Goal: Book appointment/travel/reservation

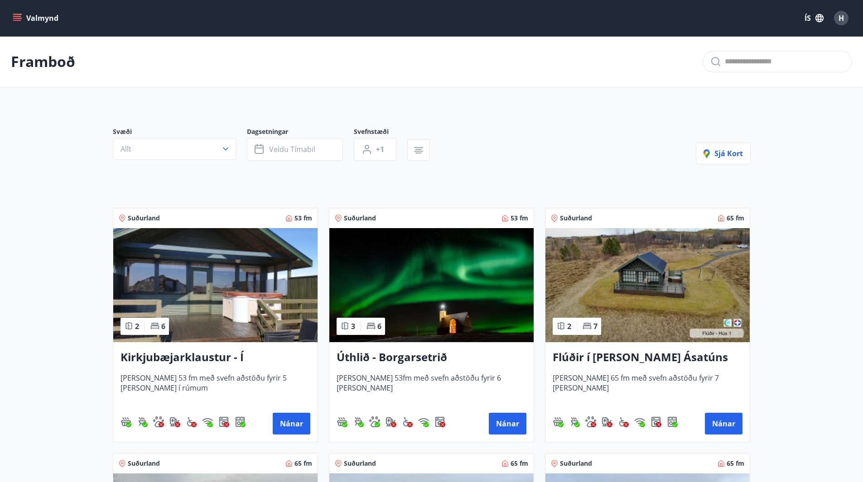
click at [653, 355] on h3 "Flúðir í landi Ásatúns hús 1 - í Skálaheiði C" at bounding box center [647, 358] width 190 height 16
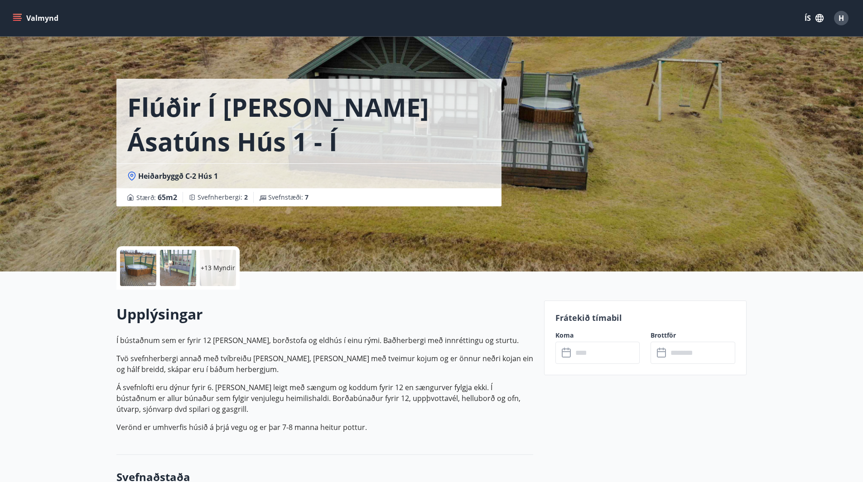
click at [228, 269] on p "+13 Myndir" at bounding box center [218, 268] width 34 height 9
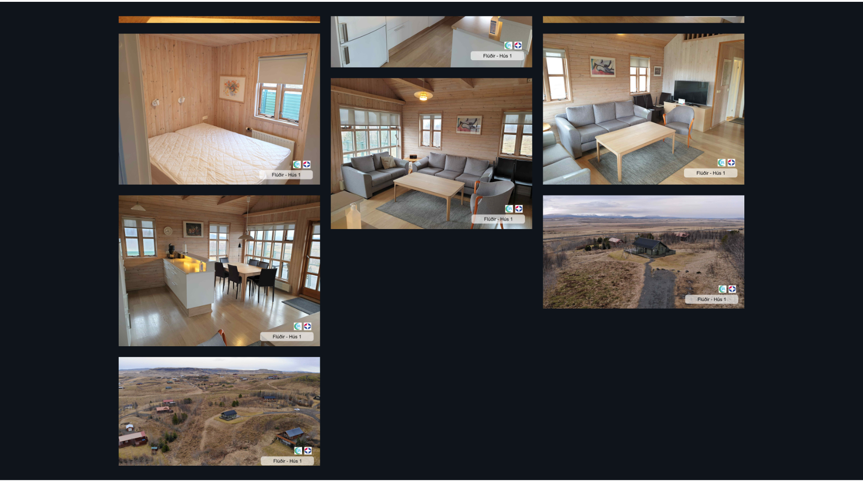
scroll to position [914, 0]
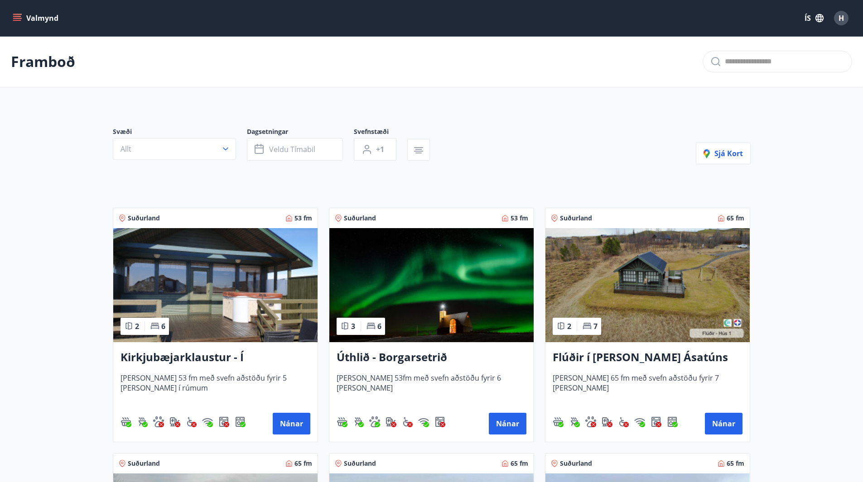
click at [634, 355] on h3 "Flúðir í landi Ásatúns hús 1 - í Skálaheiði C" at bounding box center [647, 358] width 190 height 16
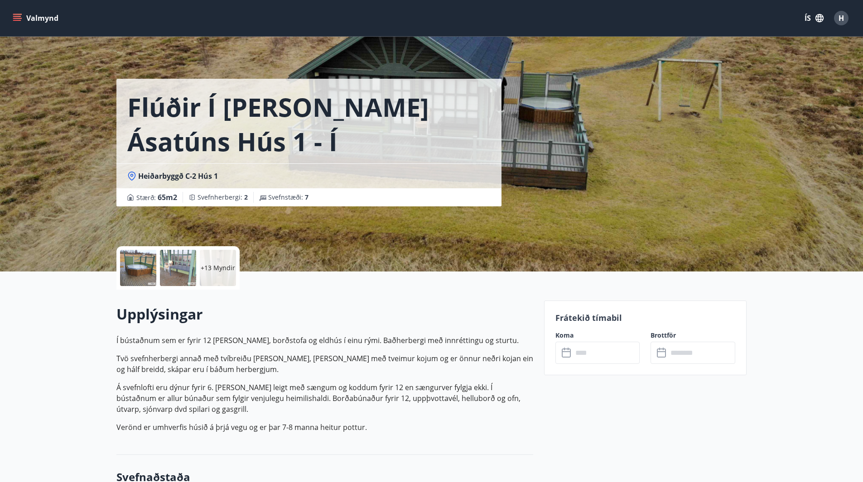
click at [586, 353] on input "text" at bounding box center [605, 353] width 67 height 22
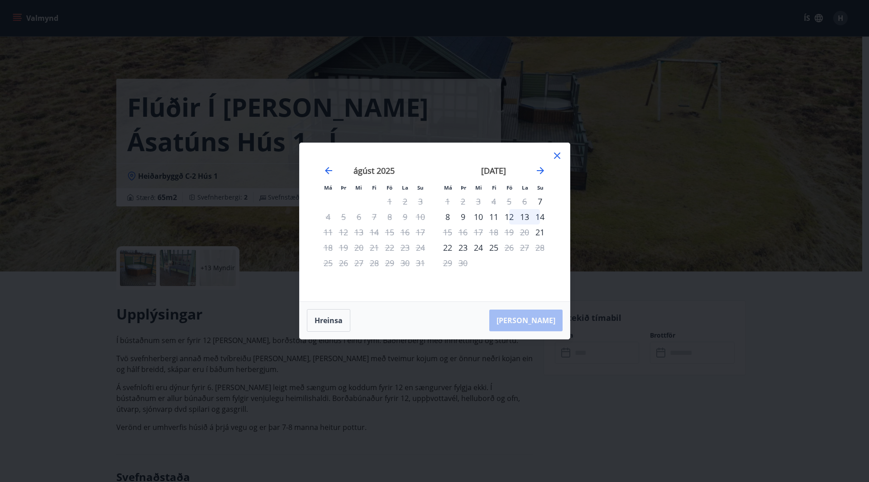
click at [512, 216] on div "12" at bounding box center [509, 216] width 15 height 15
click at [541, 216] on div "14" at bounding box center [540, 216] width 15 height 15
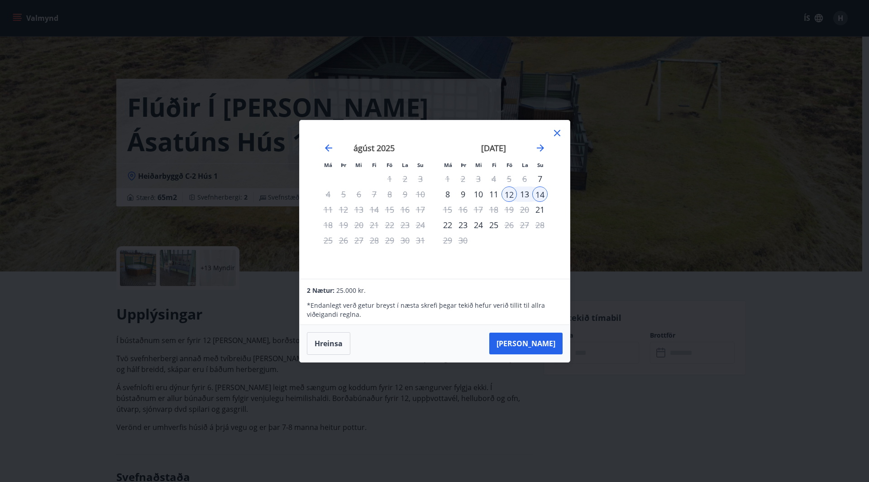
click at [560, 133] on icon at bounding box center [557, 133] width 11 height 11
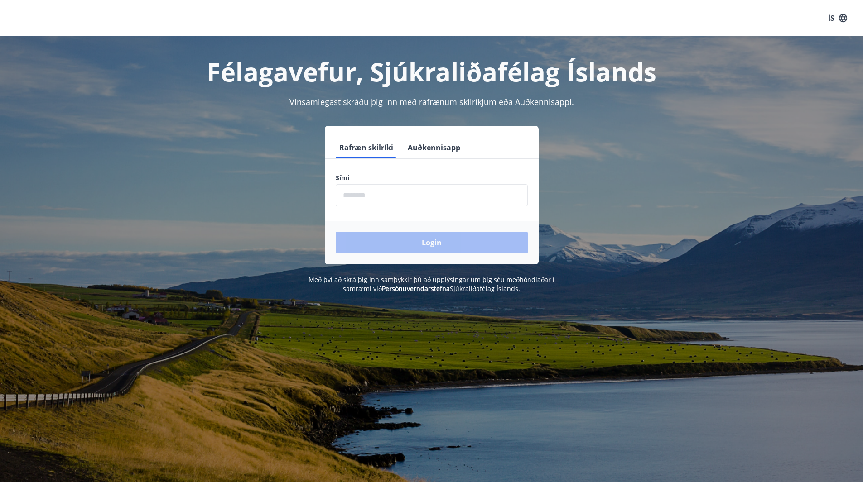
drag, startPoint x: 381, startPoint y: 195, endPoint x: 379, endPoint y: 188, distance: 7.4
click at [379, 192] on input "phone" at bounding box center [432, 195] width 192 height 22
type input "********"
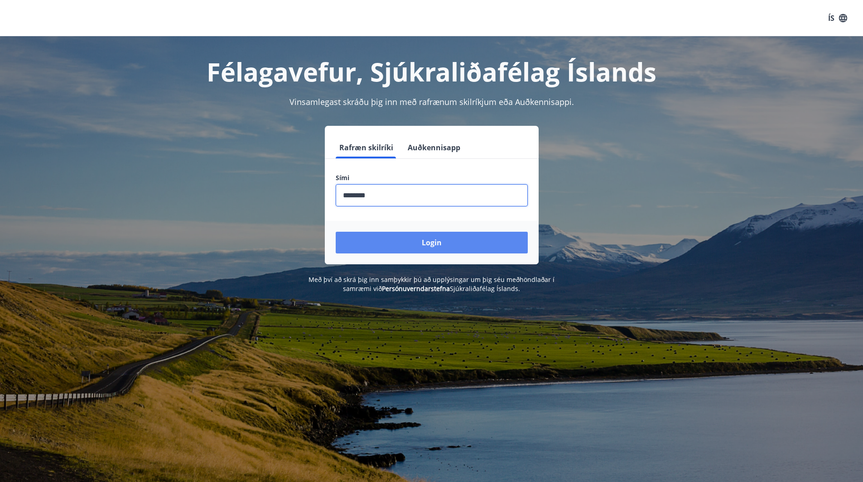
click at [420, 240] on button "Login" at bounding box center [432, 243] width 192 height 22
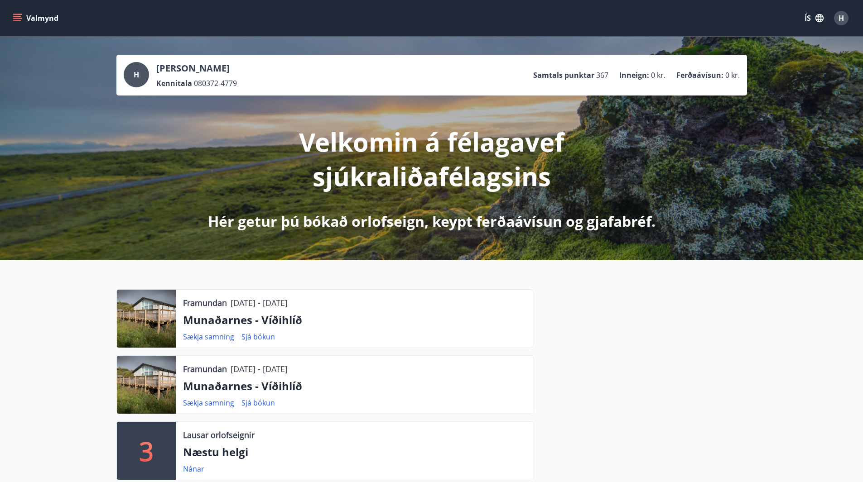
click at [35, 19] on button "Valmynd" at bounding box center [36, 18] width 51 height 16
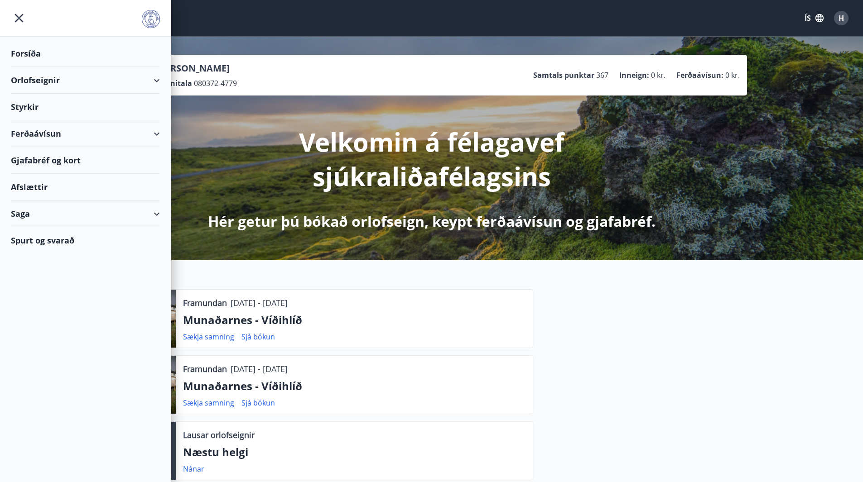
click at [157, 76] on div "Orlofseignir" at bounding box center [85, 80] width 149 height 27
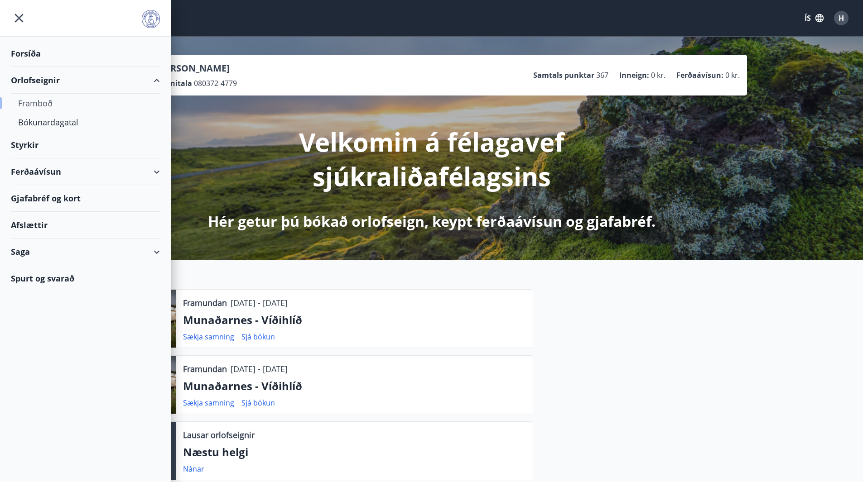
click at [39, 106] on div "Framboð" at bounding box center [85, 103] width 134 height 19
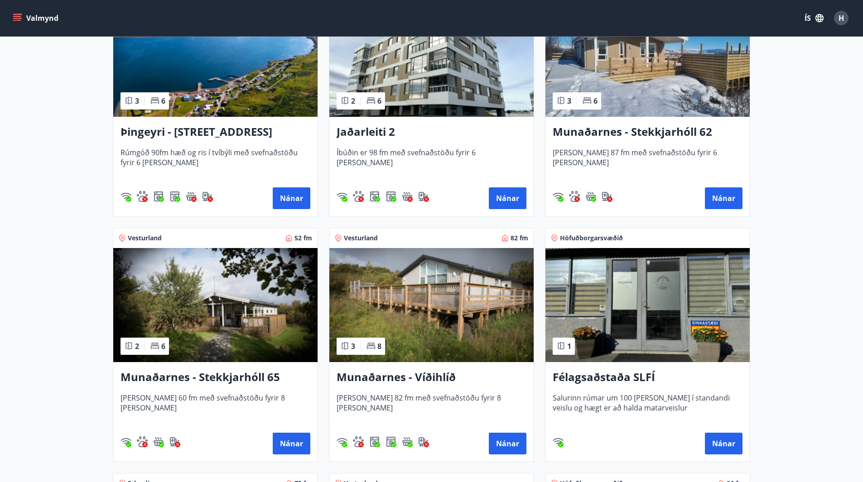
scroll to position [226, 0]
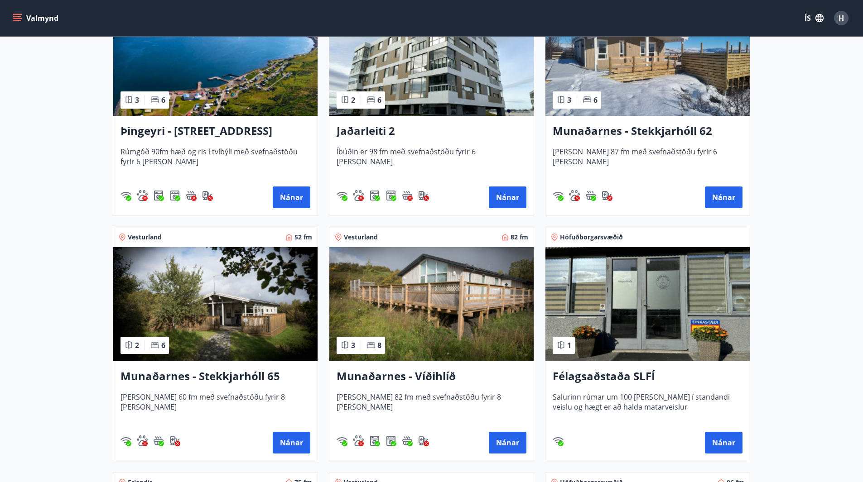
click at [427, 375] on h3 "Munaðarnes - Víðihlíð" at bounding box center [431, 377] width 190 height 16
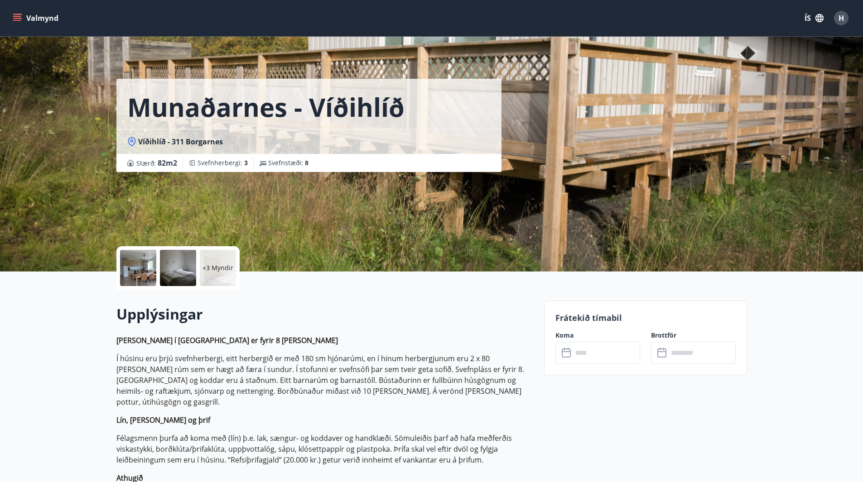
click at [582, 355] on input "text" at bounding box center [605, 353] width 67 height 22
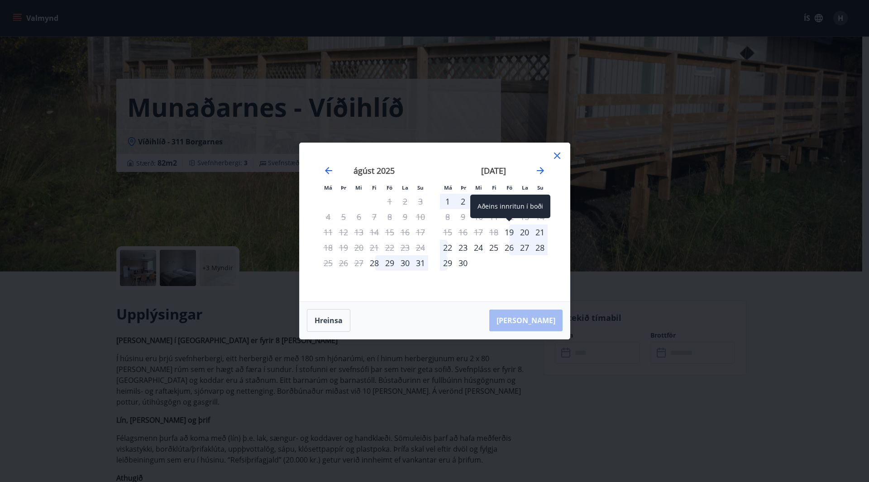
click at [513, 234] on div "19" at bounding box center [509, 232] width 15 height 15
click at [448, 247] on div "22" at bounding box center [447, 247] width 15 height 15
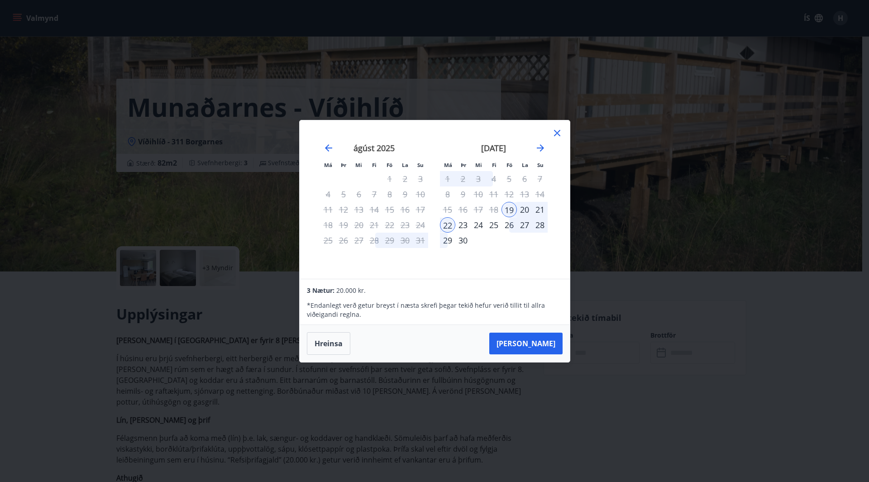
click at [558, 134] on icon at bounding box center [557, 133] width 6 height 6
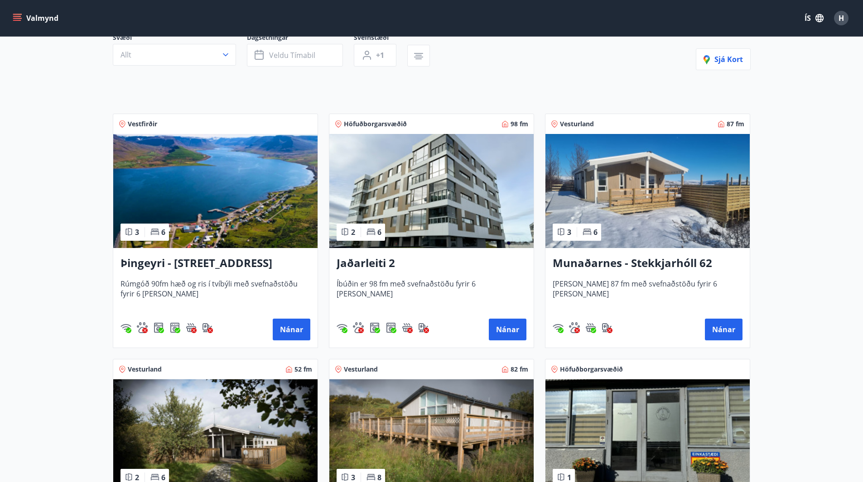
scroll to position [136, 0]
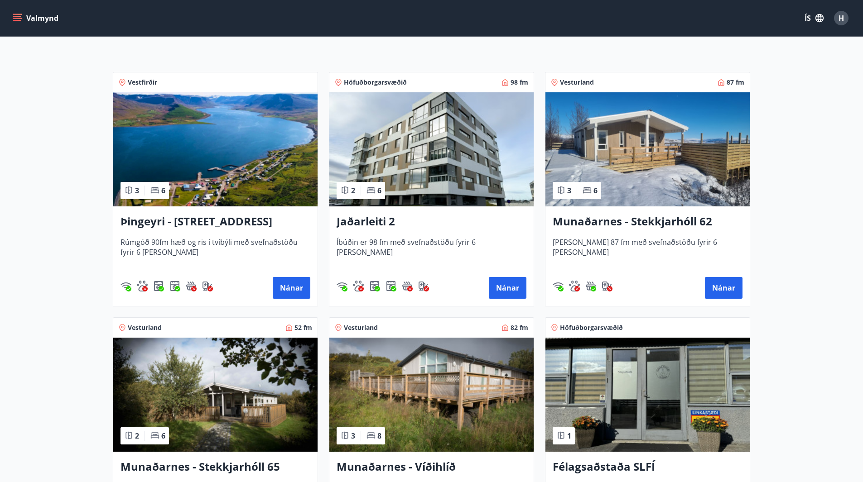
click at [656, 223] on h3 "Munaðarnes - Stekkjarhóll 62" at bounding box center [647, 222] width 190 height 16
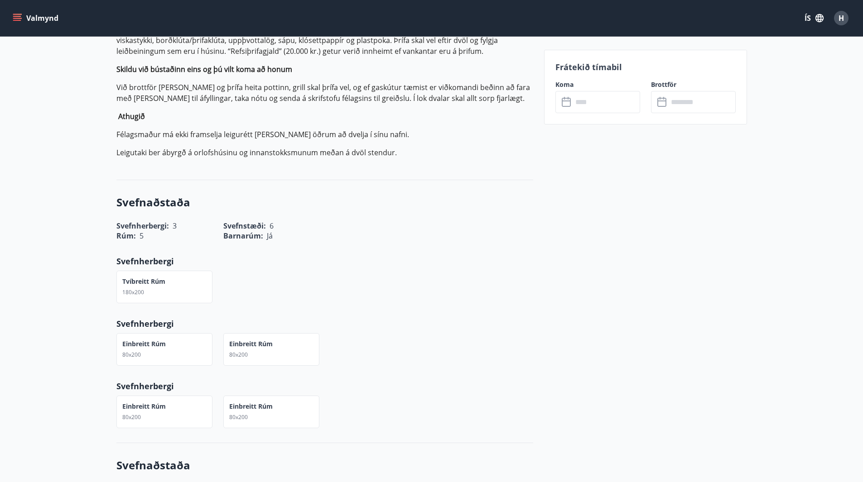
scroll to position [453, 0]
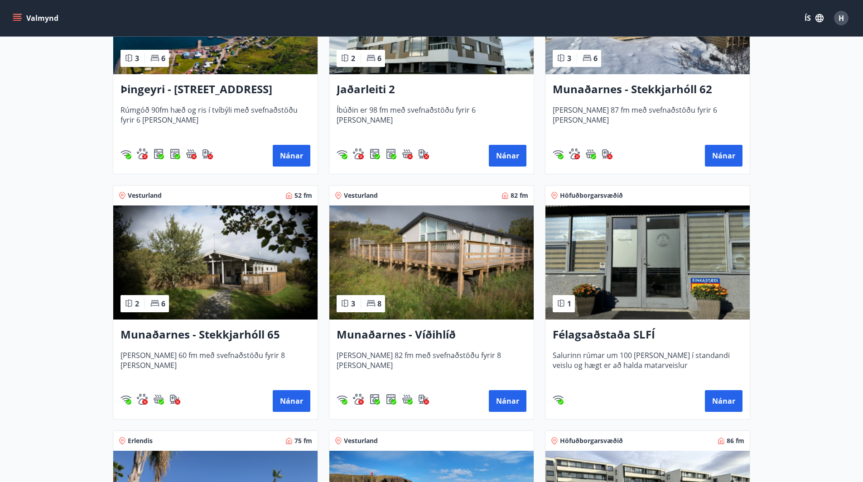
scroll to position [272, 0]
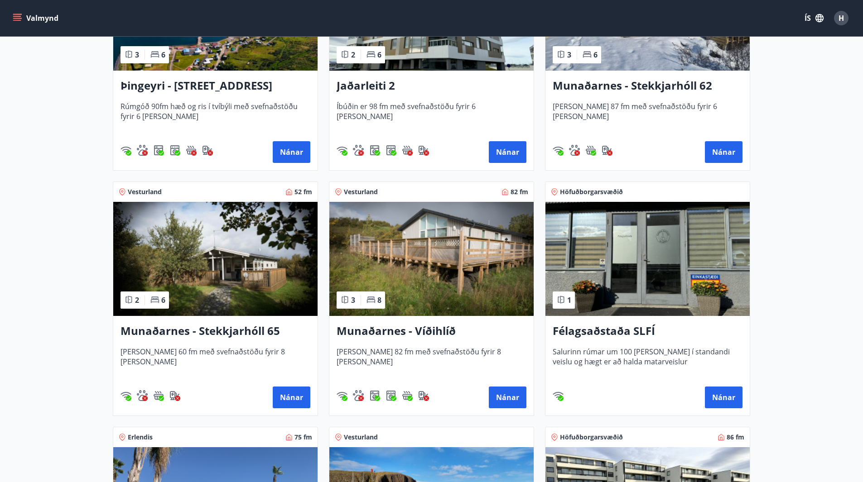
click at [426, 332] on h3 "Munaðarnes - Víðihlíð" at bounding box center [431, 331] width 190 height 16
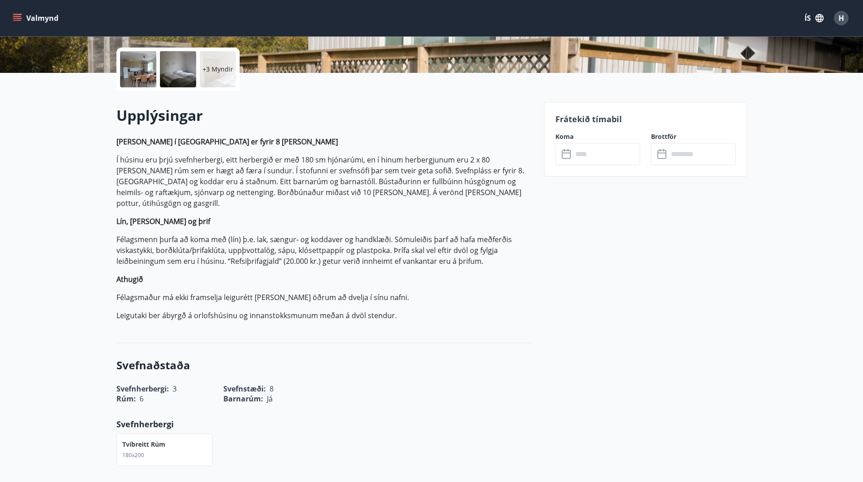
scroll to position [181, 0]
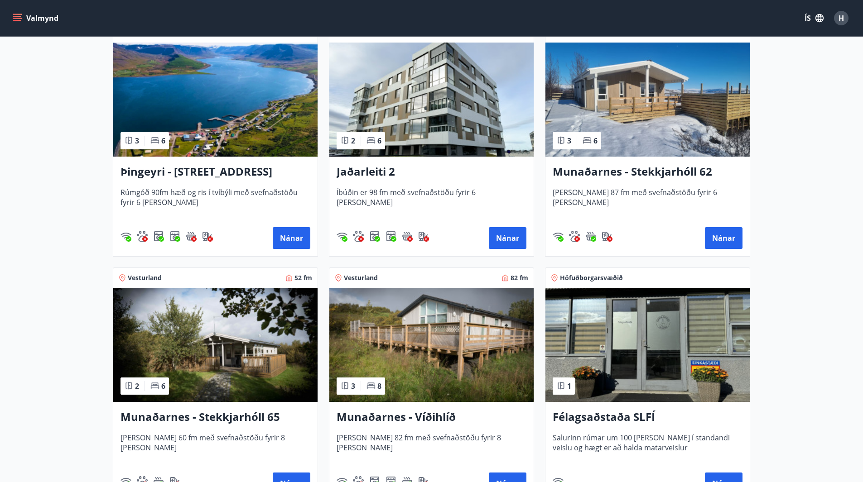
scroll to position [226, 0]
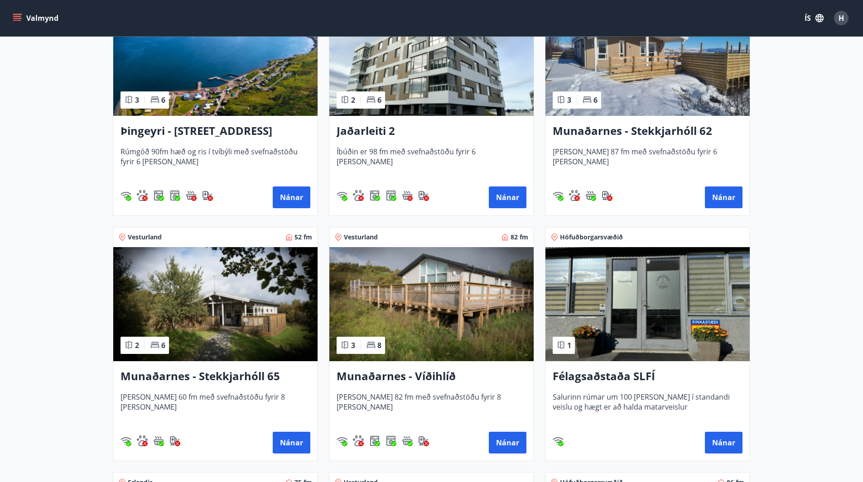
click at [221, 376] on h3 "Munaðarnes - Stekkjarhóll 65" at bounding box center [215, 377] width 190 height 16
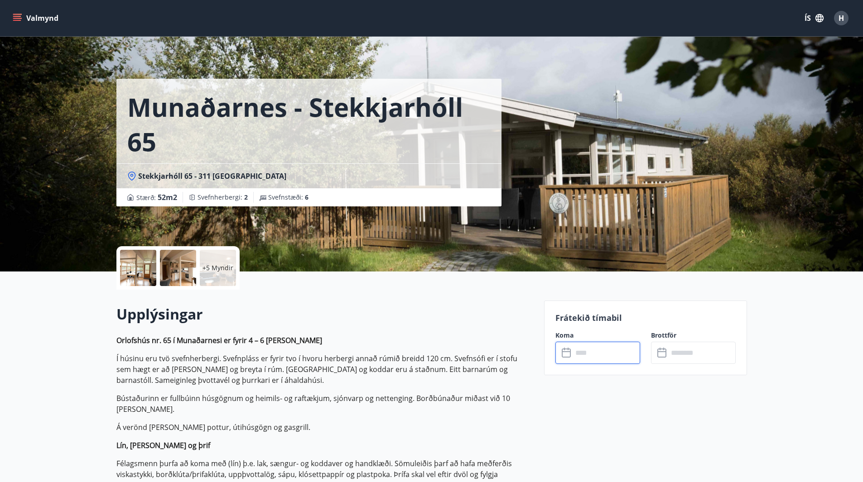
click at [589, 357] on input "text" at bounding box center [605, 353] width 67 height 22
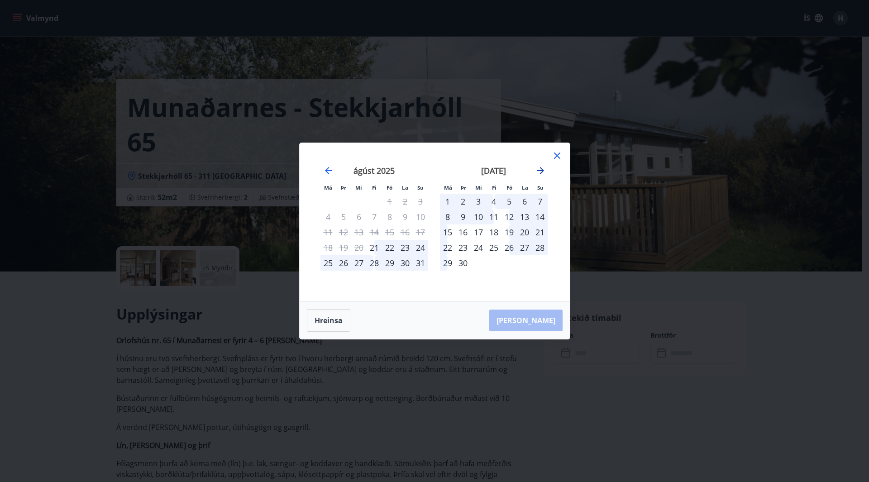
click at [541, 169] on icon "Move forward to switch to the next month." at bounding box center [540, 170] width 11 height 11
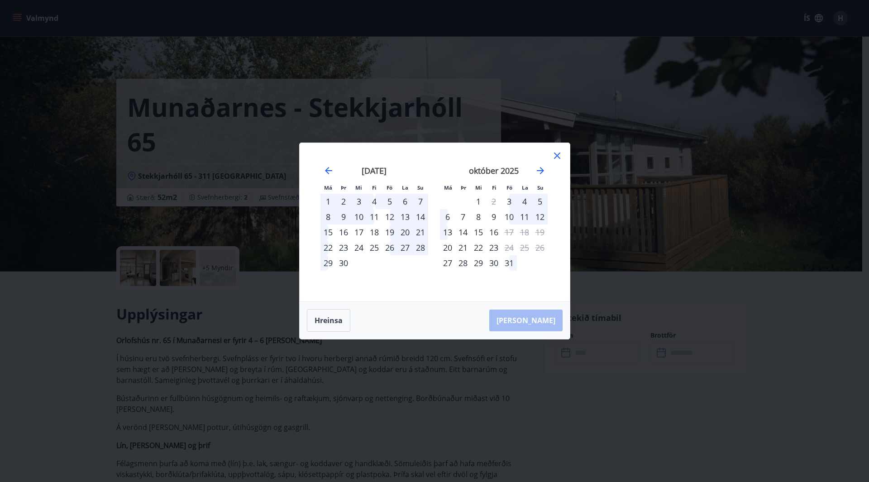
click at [557, 153] on icon at bounding box center [557, 155] width 11 height 11
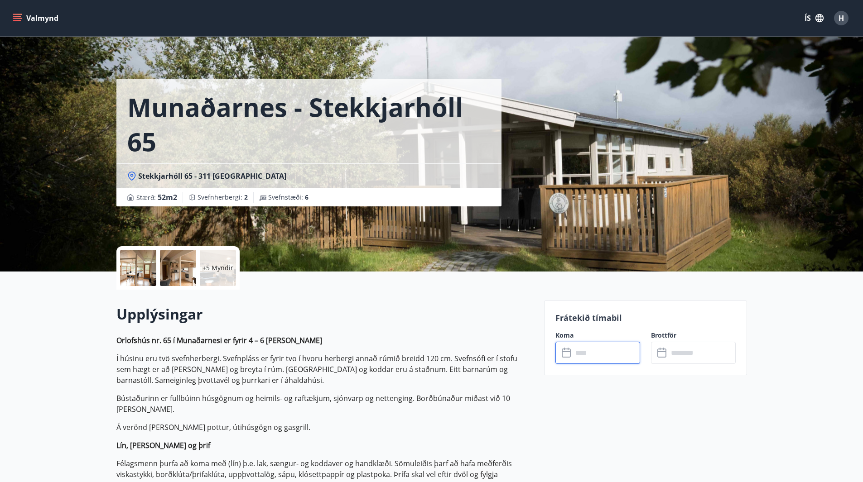
click at [205, 269] on p "+5 Myndir" at bounding box center [217, 268] width 31 height 9
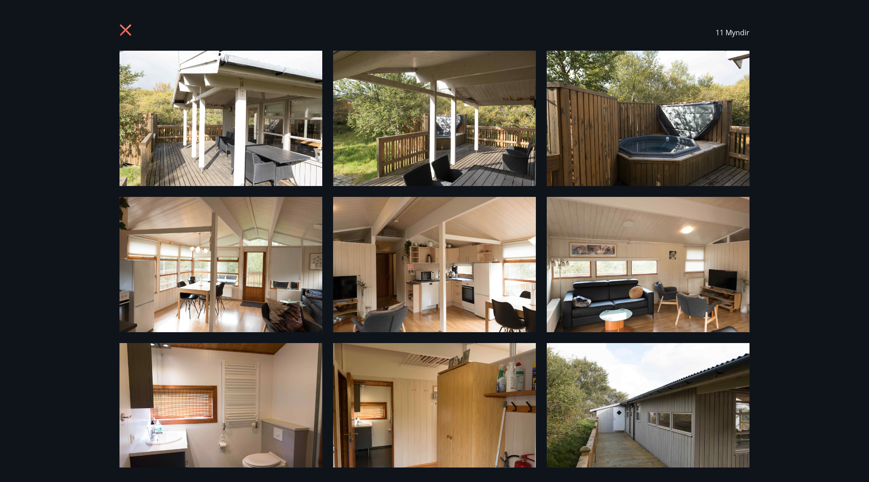
click at [128, 28] on icon at bounding box center [125, 29] width 11 height 11
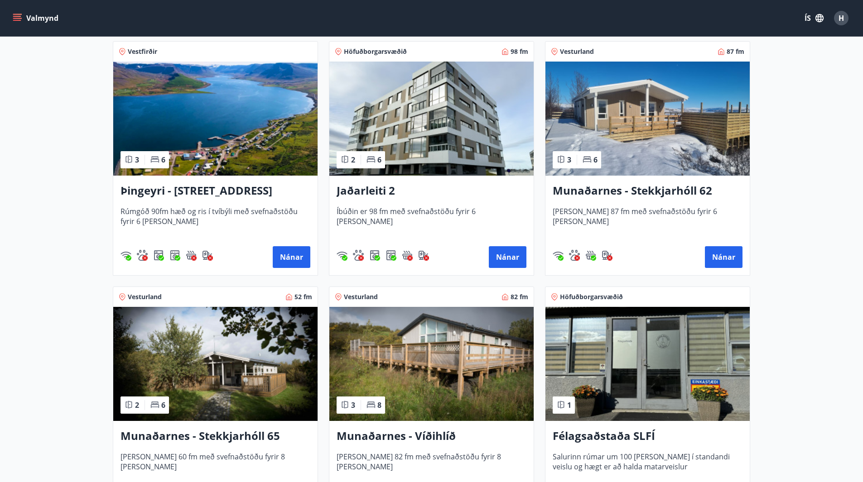
scroll to position [182, 0]
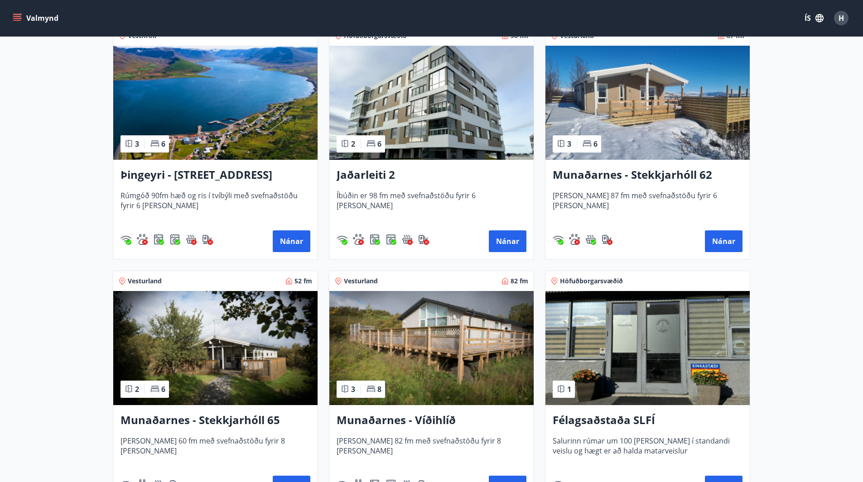
click at [422, 423] on h3 "Munaðarnes - Víðihlíð" at bounding box center [431, 421] width 190 height 16
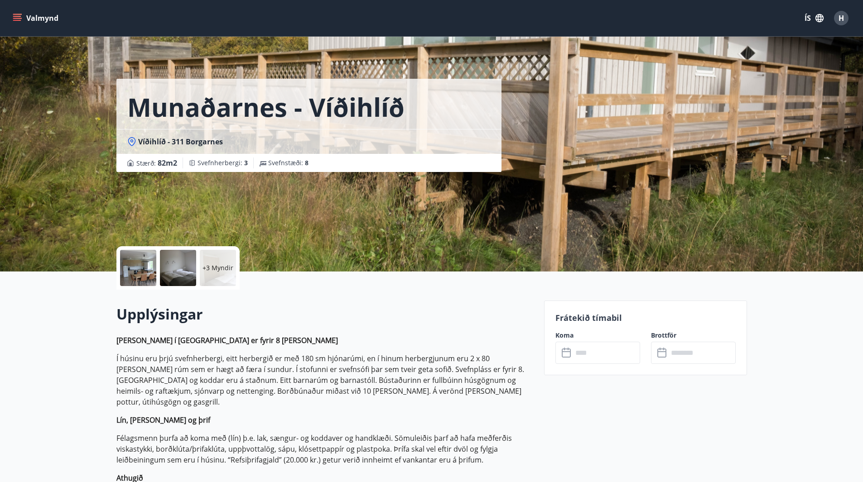
click at [223, 269] on p "+3 Myndir" at bounding box center [217, 268] width 31 height 9
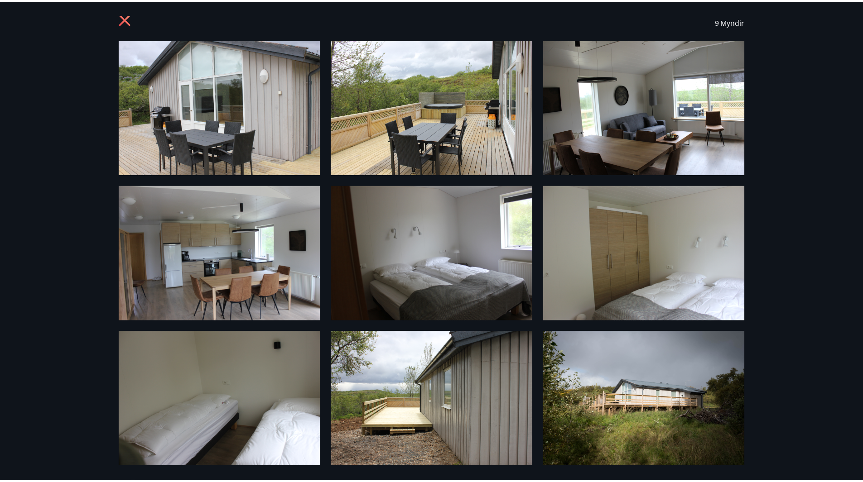
scroll to position [14, 0]
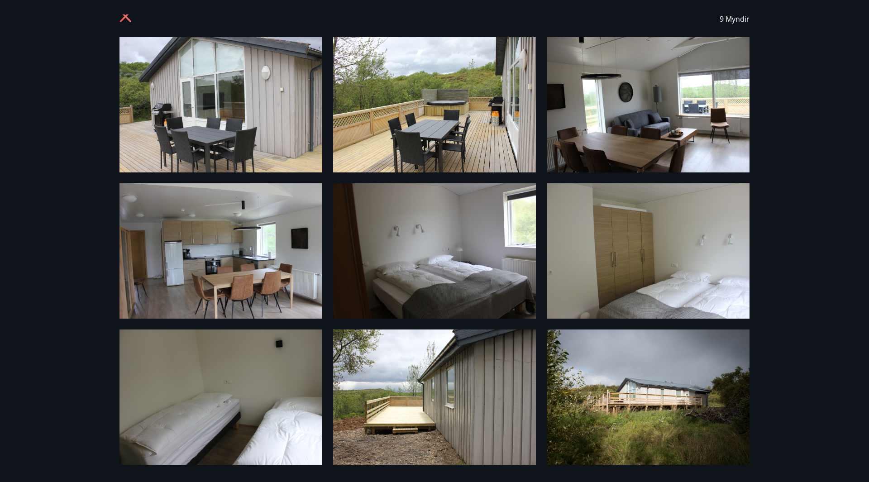
click at [127, 15] on icon at bounding box center [125, 16] width 11 height 11
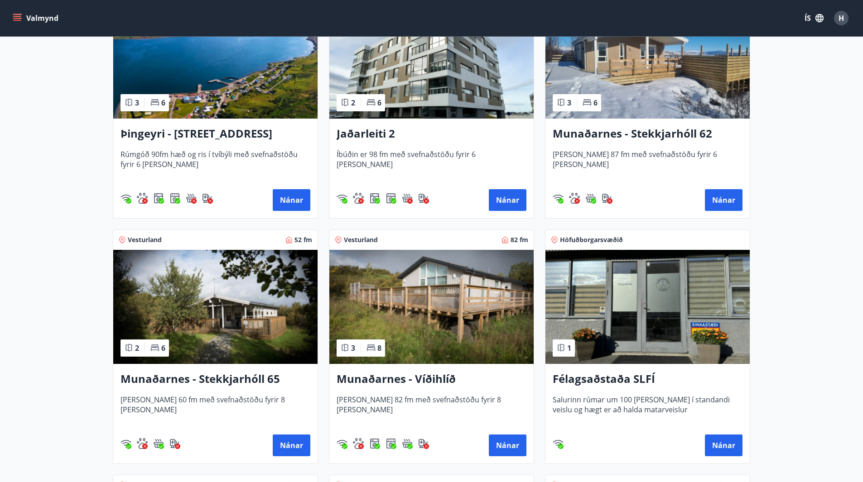
scroll to position [226, 0]
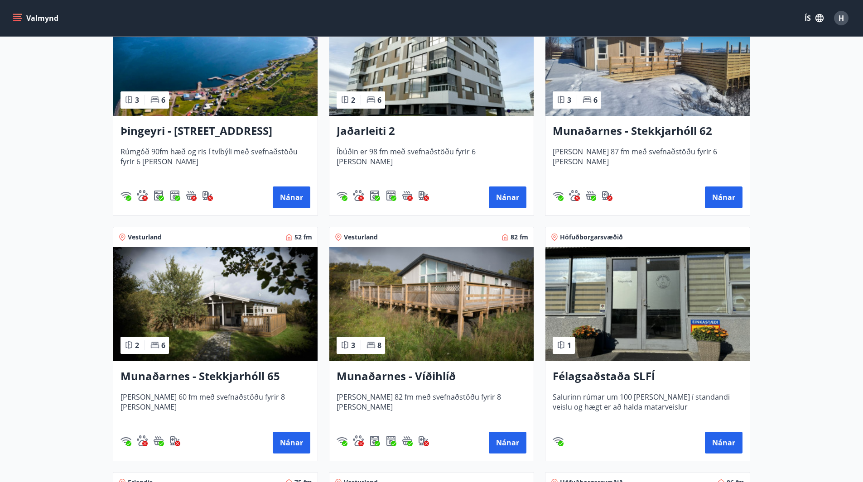
click at [243, 377] on h3 "Munaðarnes - Stekkjarhóll 65" at bounding box center [215, 377] width 190 height 16
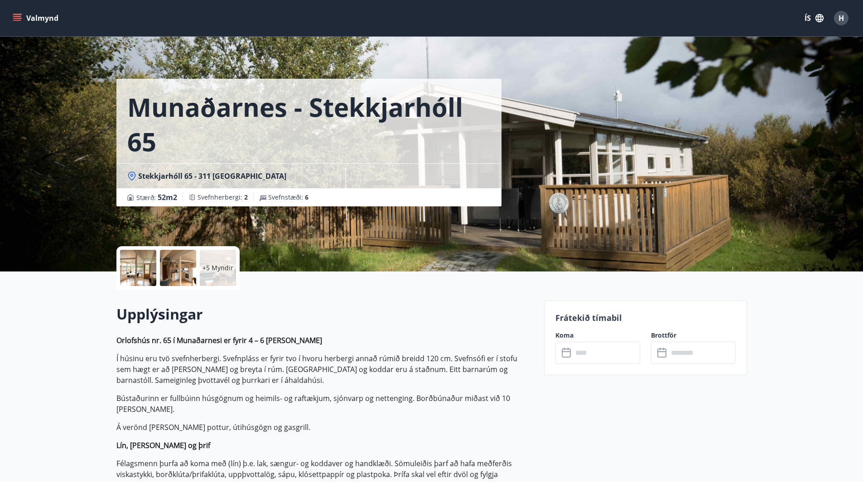
click at [206, 262] on div "+5 Myndir" at bounding box center [218, 268] width 36 height 36
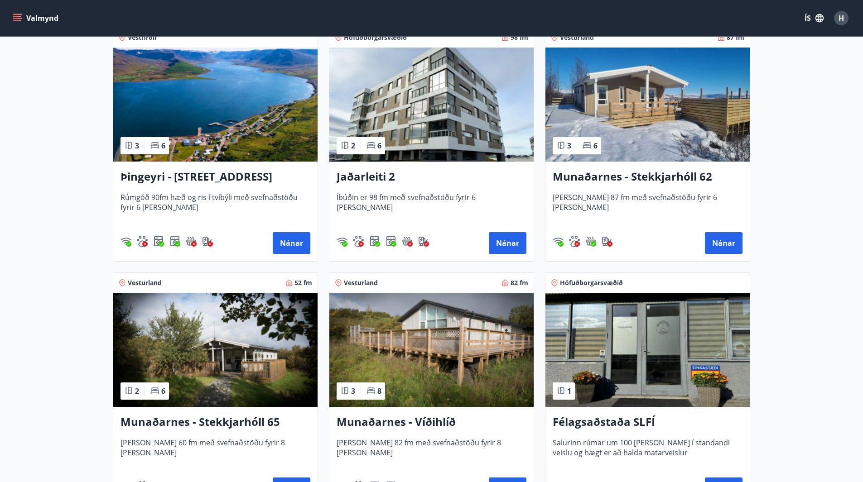
scroll to position [181, 0]
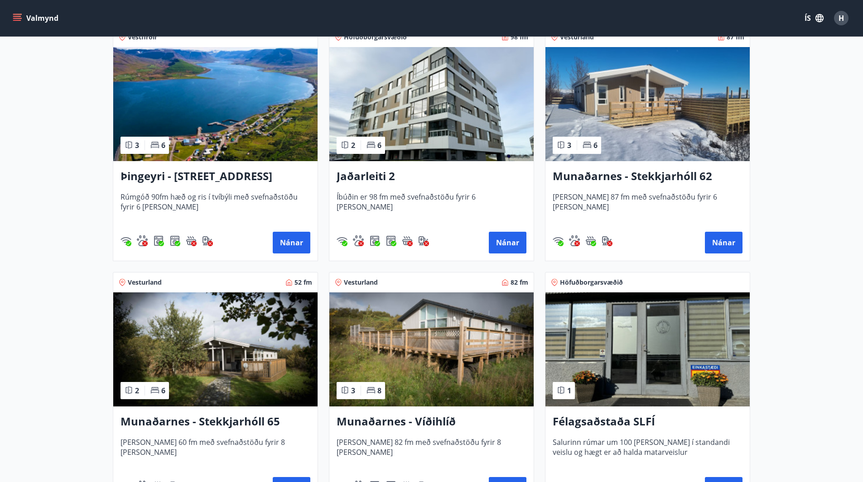
click at [449, 421] on h3 "Munaðarnes - Víðihlíð" at bounding box center [431, 422] width 190 height 16
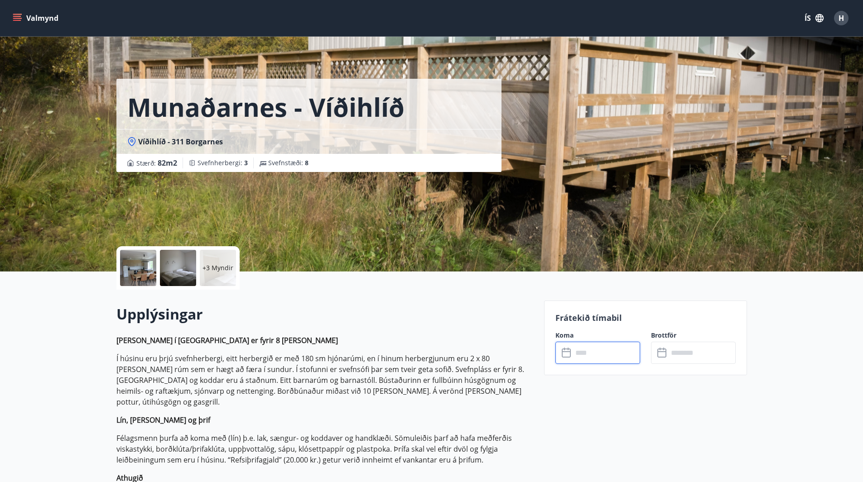
click at [592, 359] on input "text" at bounding box center [605, 353] width 67 height 22
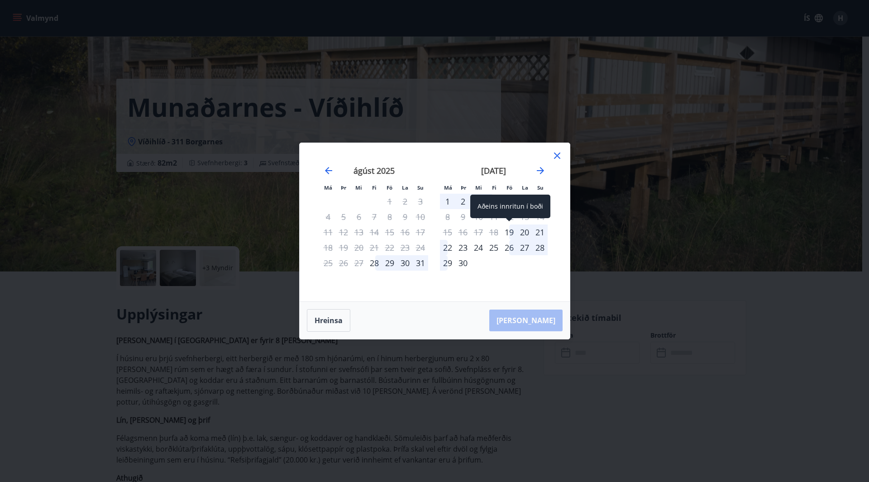
click at [512, 230] on div "19" at bounding box center [509, 232] width 15 height 15
click at [448, 248] on div "22" at bounding box center [447, 247] width 15 height 15
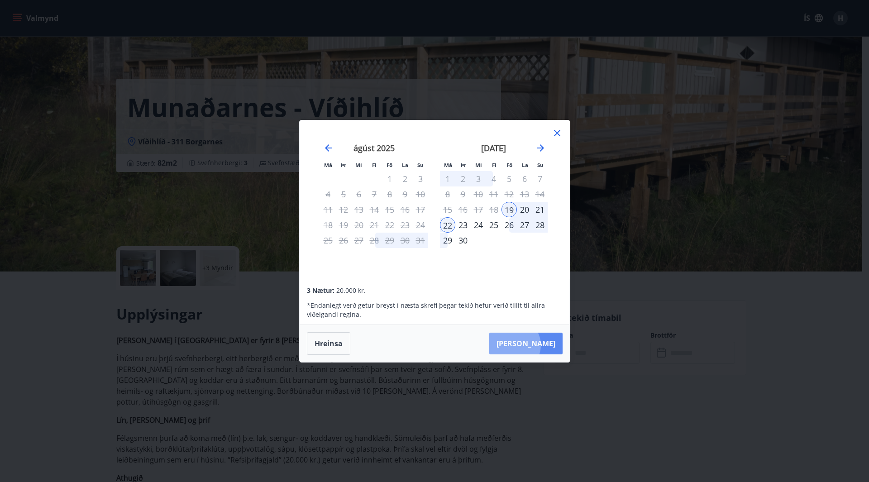
click at [542, 345] on button "[PERSON_NAME]" at bounding box center [526, 344] width 73 height 22
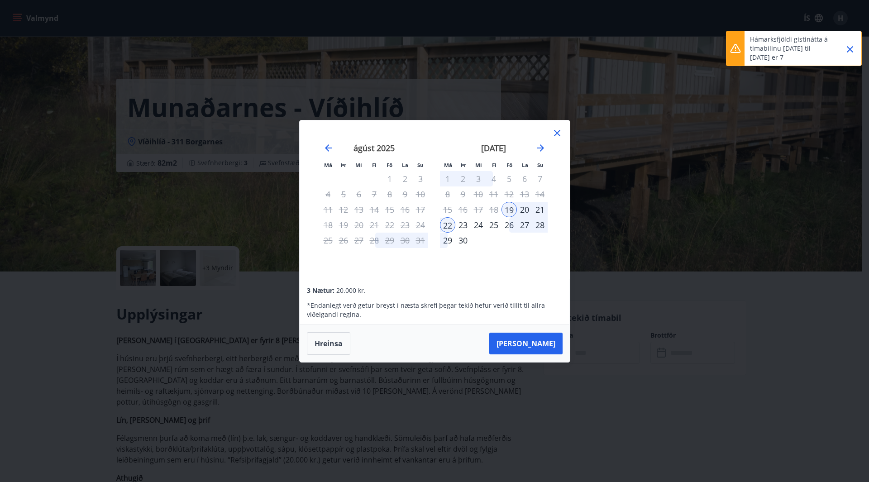
click at [849, 47] on icon "Close" at bounding box center [850, 49] width 6 height 6
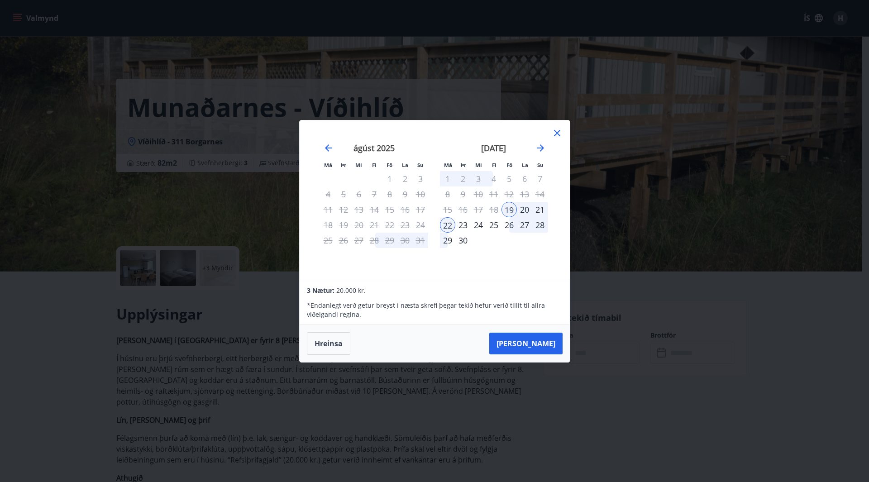
click at [557, 130] on icon at bounding box center [557, 133] width 11 height 11
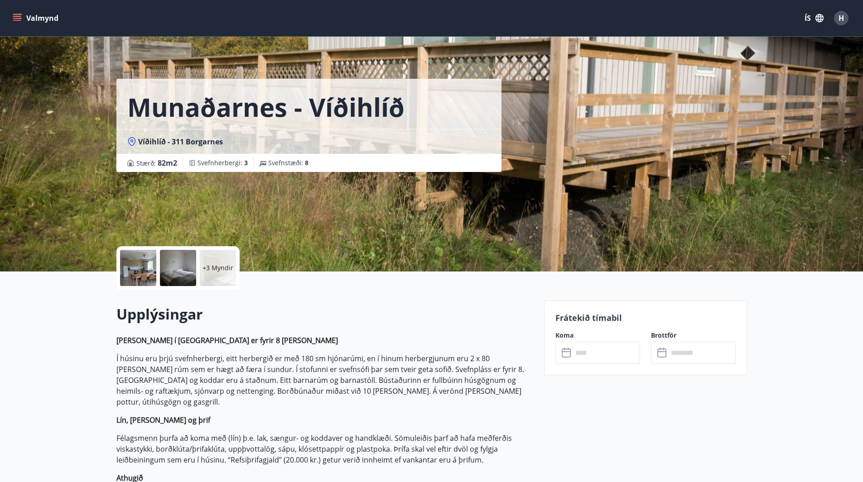
click at [18, 15] on icon "menu" at bounding box center [17, 18] width 9 height 9
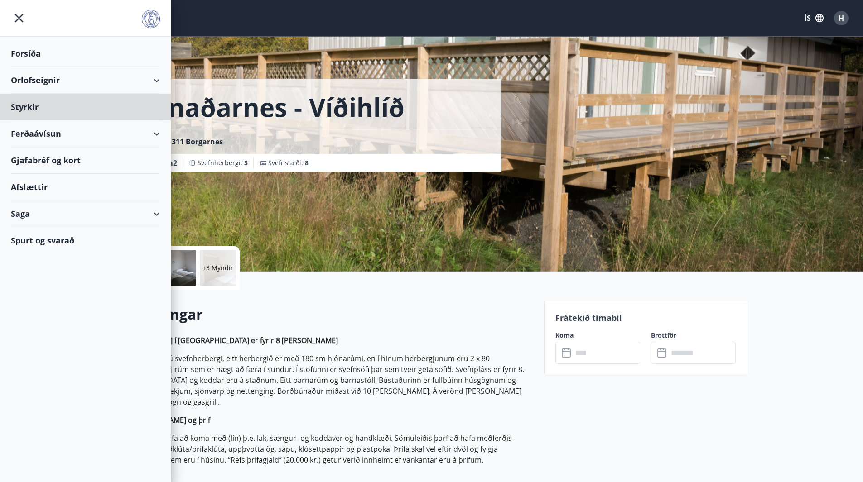
click at [18, 52] on div "Forsíða" at bounding box center [85, 53] width 149 height 27
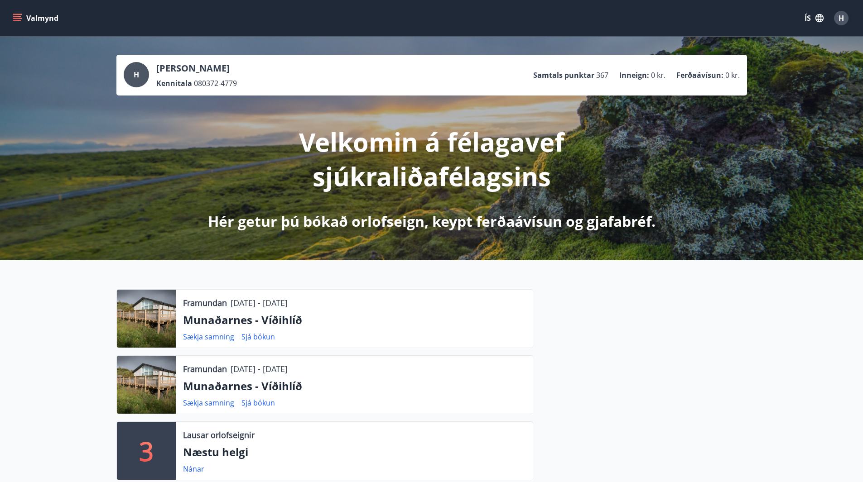
click at [234, 317] on p "Munaðarnes - Víðihlíð" at bounding box center [354, 319] width 342 height 15
click at [261, 337] on link "Sjá bókun" at bounding box center [258, 337] width 34 height 10
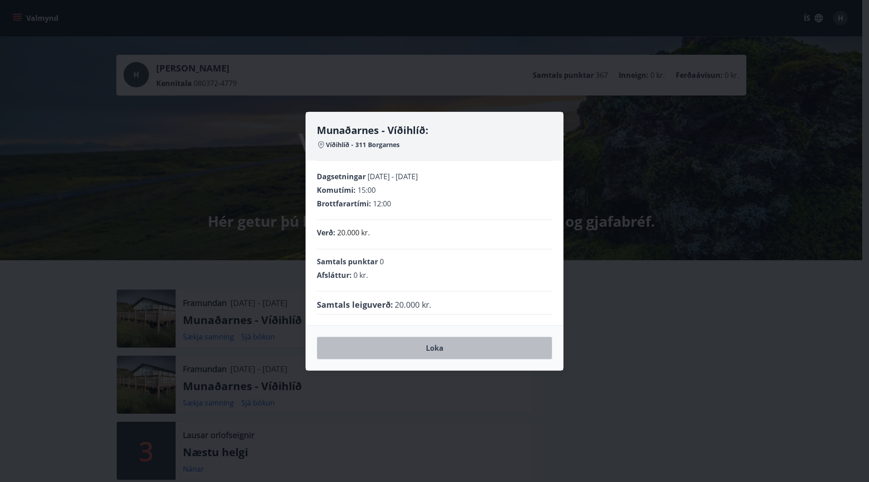
click at [438, 346] on button "Loka" at bounding box center [434, 348] width 235 height 23
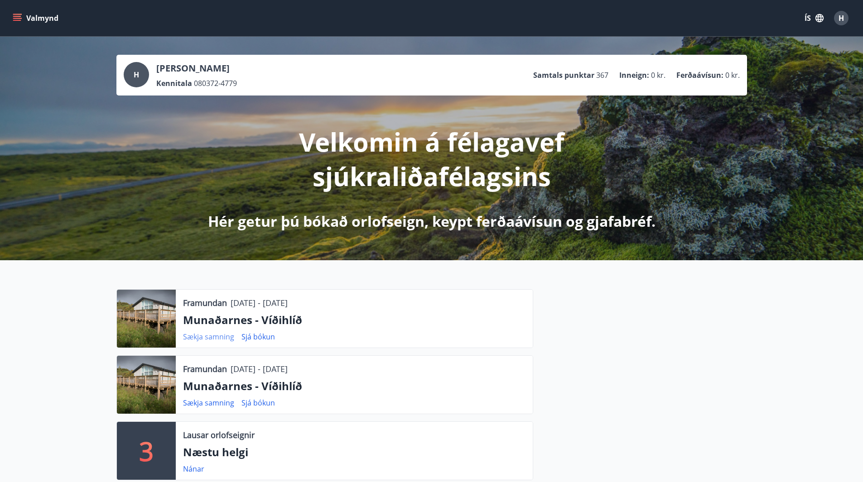
click at [217, 335] on link "Sækja samning" at bounding box center [208, 337] width 51 height 10
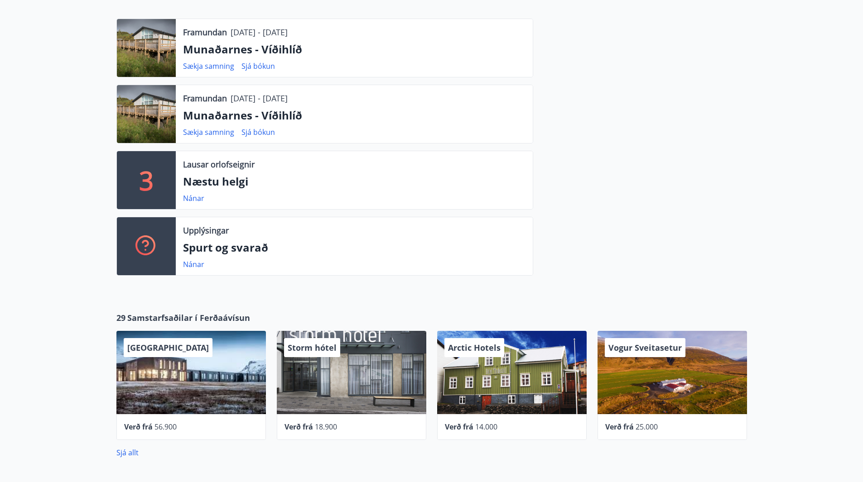
scroll to position [272, 0]
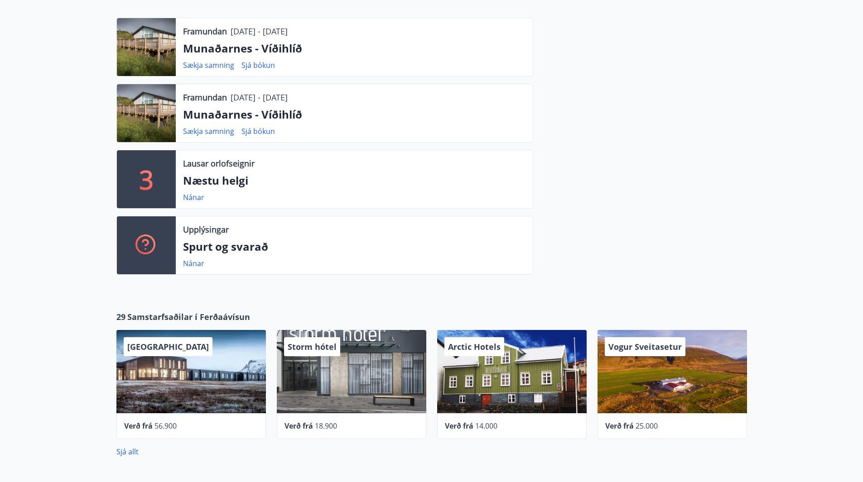
click at [250, 50] on p "Munaðarnes - Víðihlíð" at bounding box center [354, 48] width 342 height 15
click at [194, 264] on link "Nánar" at bounding box center [193, 264] width 21 height 10
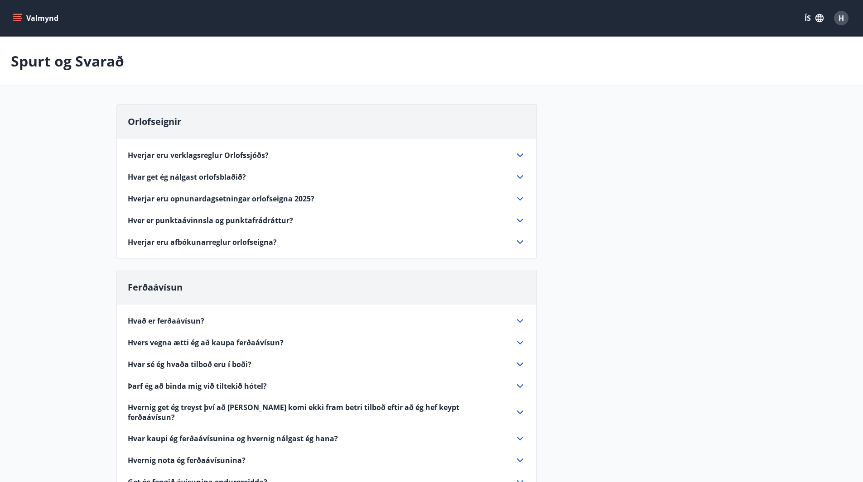
click at [518, 243] on icon at bounding box center [519, 242] width 11 height 11
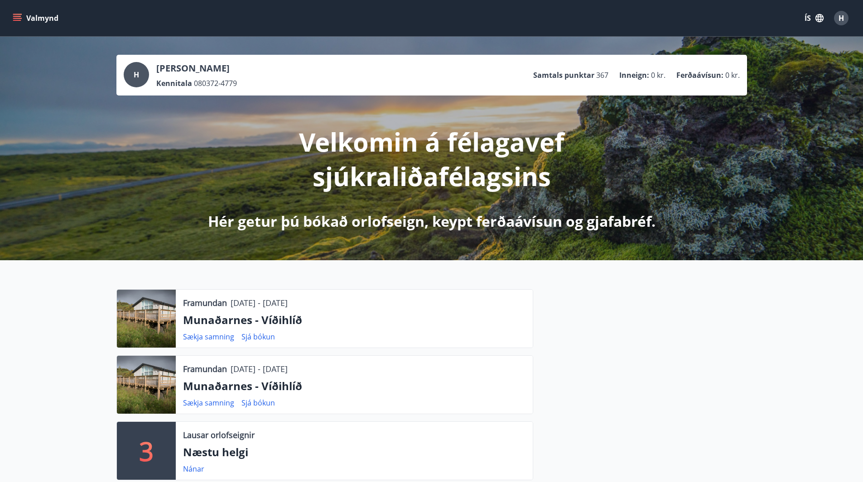
click at [17, 12] on button "Valmynd" at bounding box center [36, 18] width 51 height 16
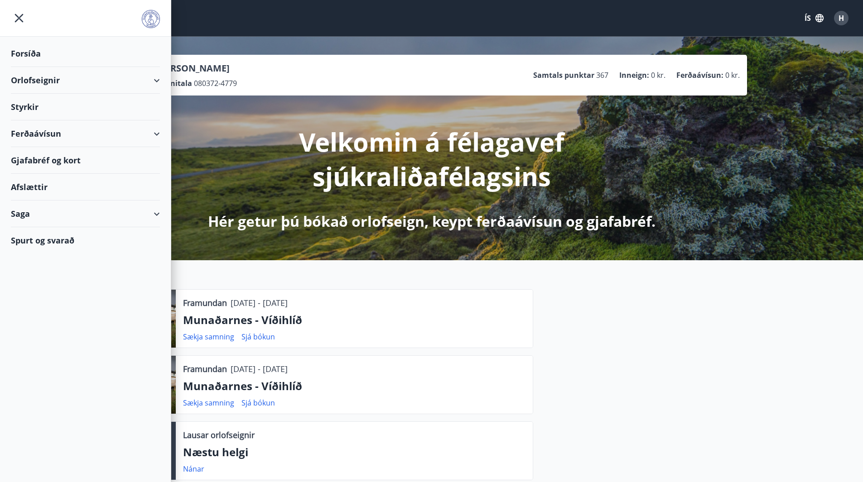
click at [50, 79] on div "Orlofseignir" at bounding box center [85, 80] width 149 height 27
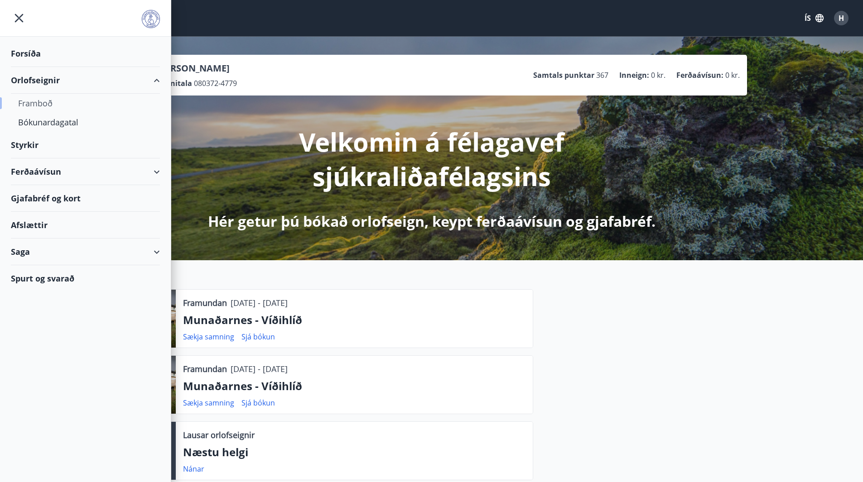
click at [32, 105] on div "Framboð" at bounding box center [85, 103] width 134 height 19
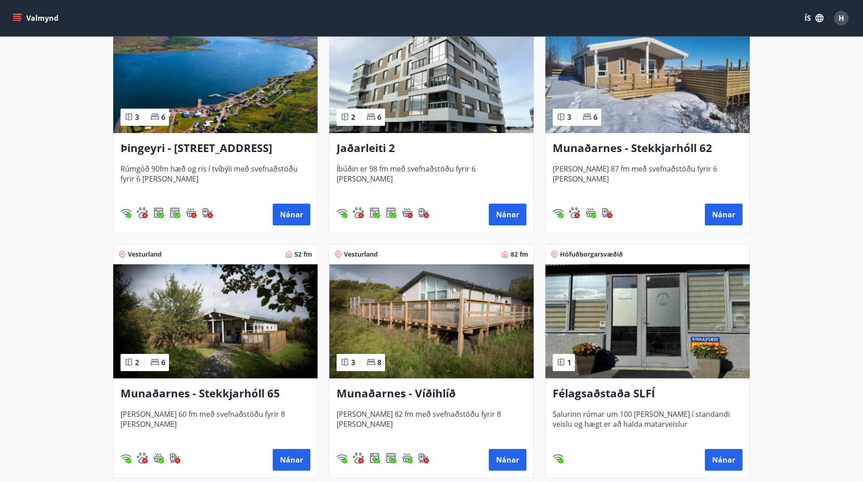
scroll to position [226, 0]
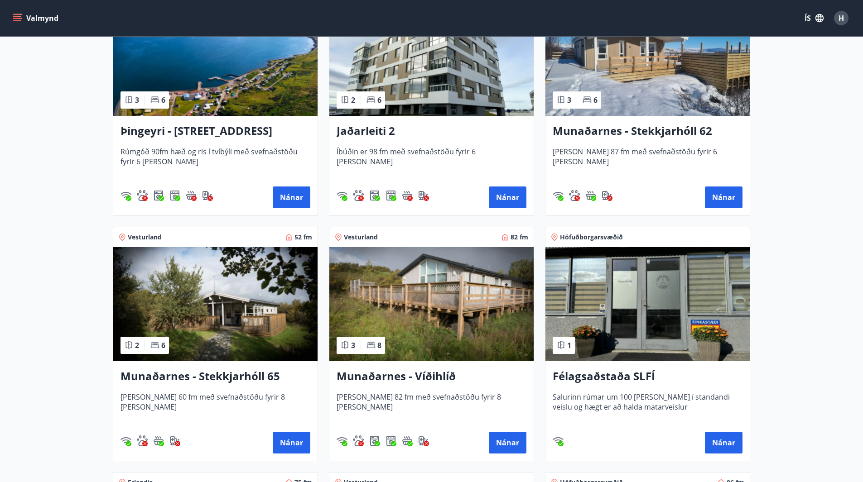
click at [227, 377] on h3 "Munaðarnes - Stekkjarhóll 65" at bounding box center [215, 377] width 190 height 16
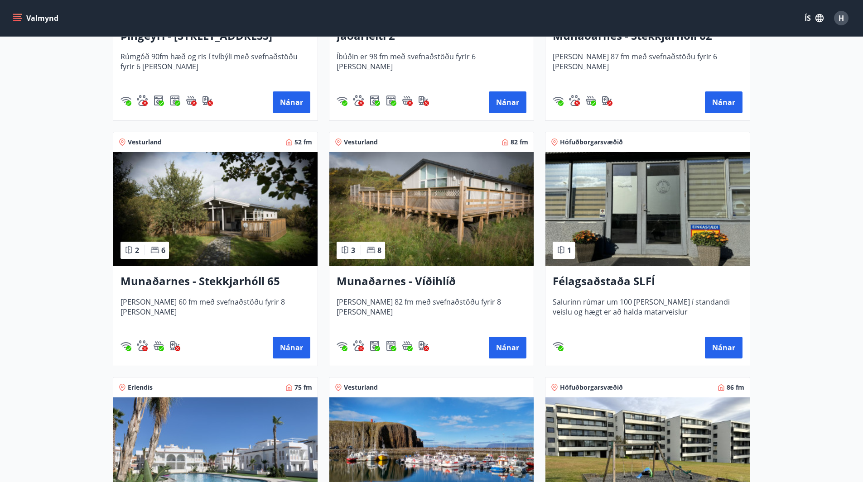
scroll to position [362, 0]
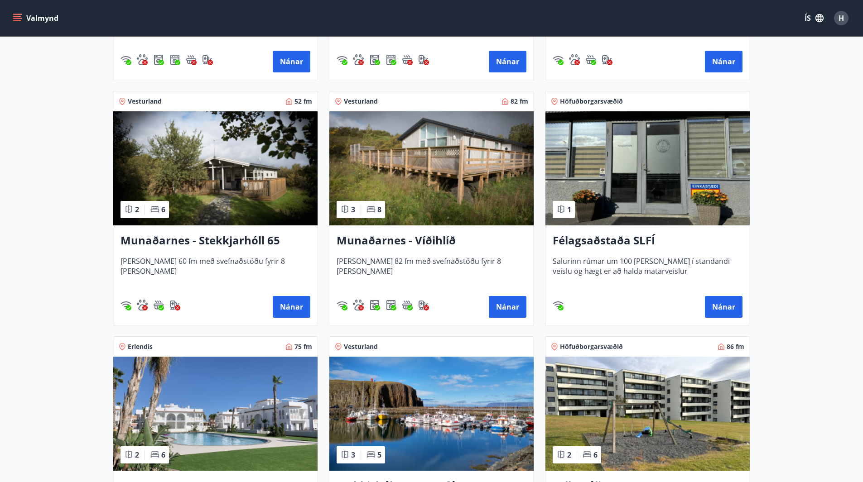
click at [409, 239] on h3 "Munaðarnes - Víðihlíð" at bounding box center [431, 241] width 190 height 16
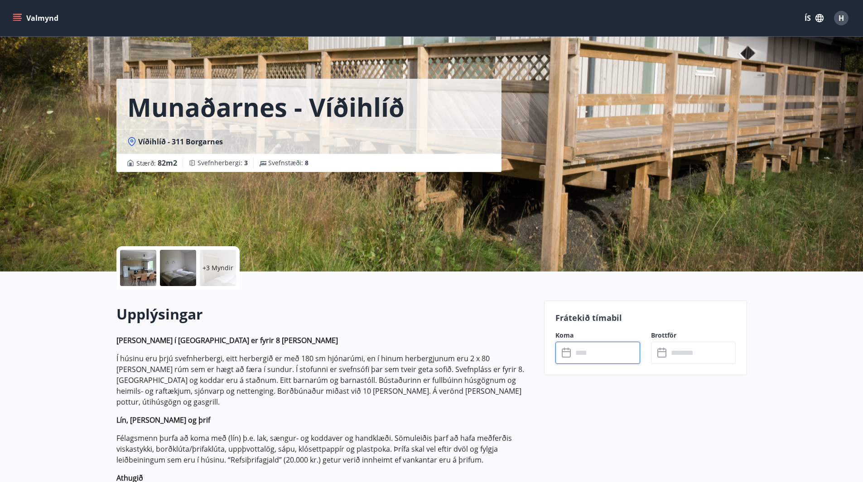
click at [590, 350] on input "text" at bounding box center [605, 353] width 67 height 22
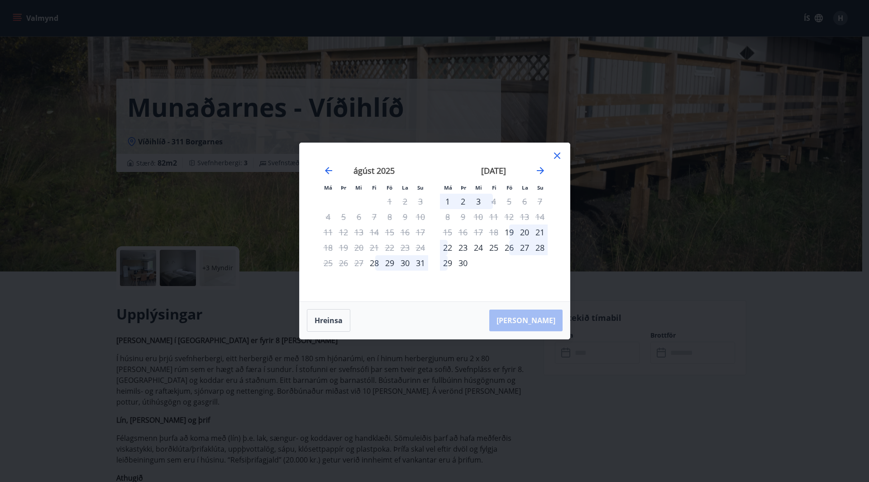
click at [390, 265] on div "29" at bounding box center [389, 262] width 15 height 15
click at [559, 153] on icon at bounding box center [557, 155] width 11 height 11
